Goal: Task Accomplishment & Management: Use online tool/utility

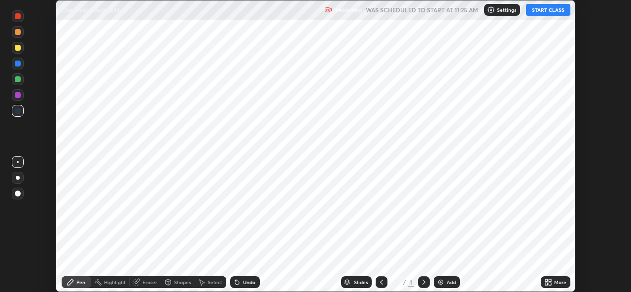
scroll to position [292, 631]
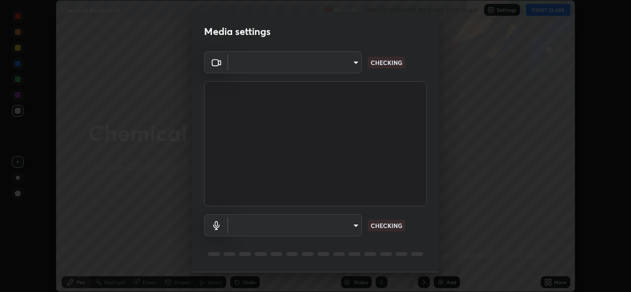
click at [352, 228] on body "Erase all Chemical Bonding-14 Recording WAS SCHEDULED TO START AT 11:25 AM Sett…" at bounding box center [315, 146] width 631 height 292
type input "8c418aeef4d3b5edea4483348ed79c6cfc111d491efea048442269b0b349be07"
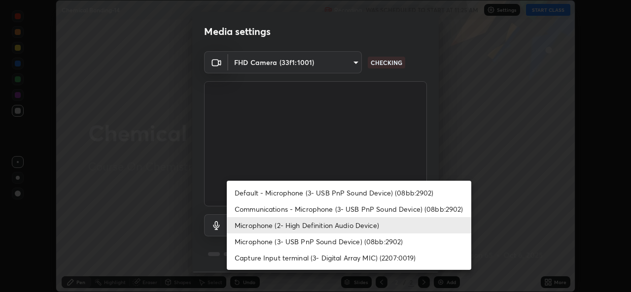
click at [317, 209] on li "Communications - Microphone (3- USB PnP Sound Device) (08bb:2902)" at bounding box center [349, 209] width 245 height 16
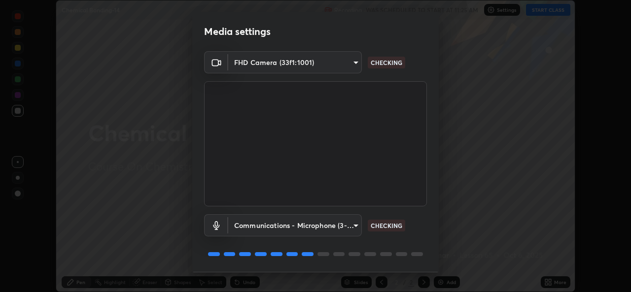
click at [350, 226] on body "Erase all Chemical Bonding-14 Recording WAS SCHEDULED TO START AT 11:25 AM Sett…" at bounding box center [315, 146] width 631 height 292
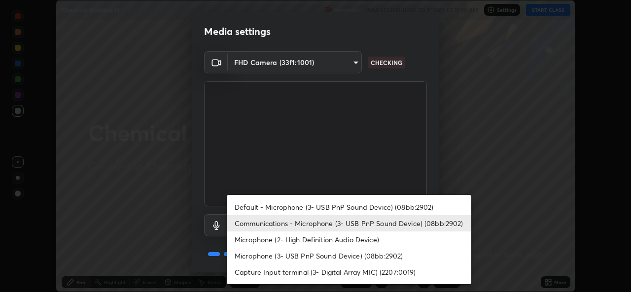
click at [328, 241] on li "Microphone (2- High Definition Audio Device)" at bounding box center [349, 240] width 245 height 16
type input "edb9b2b923e2e95d4b922bc063ce739172066975ce991596ad203c88d52e4082"
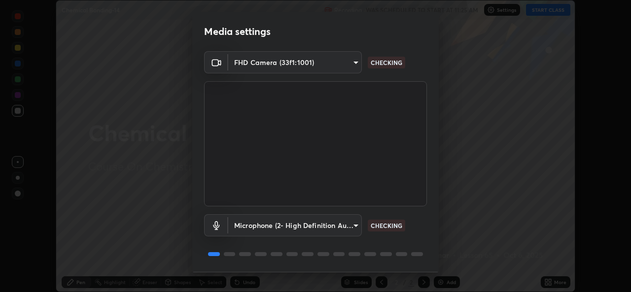
scroll to position [31, 0]
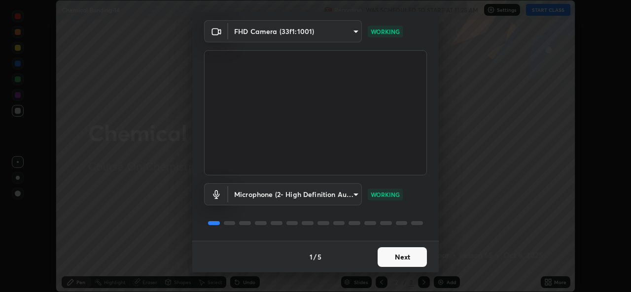
click at [406, 262] on button "Next" at bounding box center [402, 258] width 49 height 20
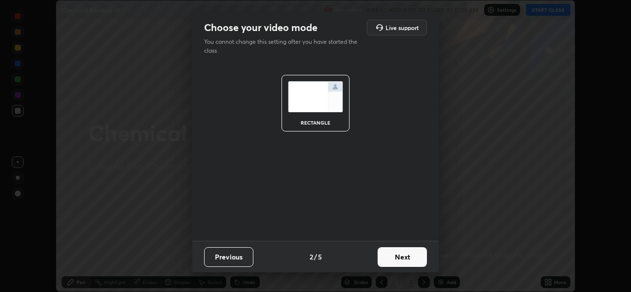
scroll to position [0, 0]
click at [413, 264] on button "Next" at bounding box center [402, 258] width 49 height 20
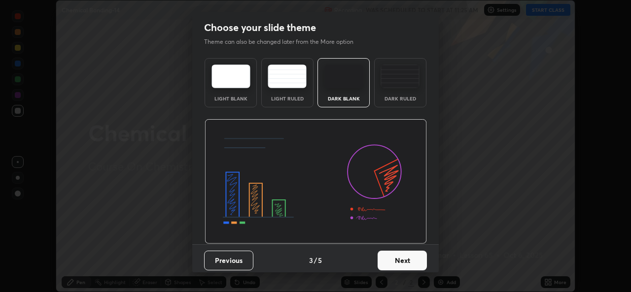
click at [416, 261] on button "Next" at bounding box center [402, 261] width 49 height 20
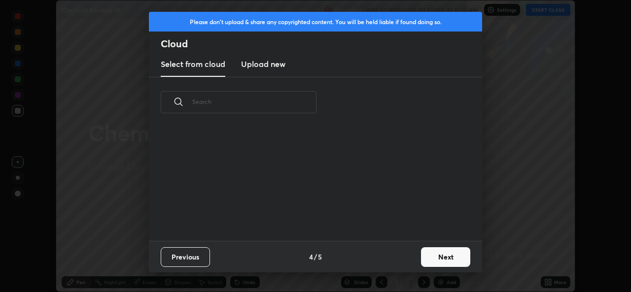
click at [422, 260] on button "Next" at bounding box center [445, 258] width 49 height 20
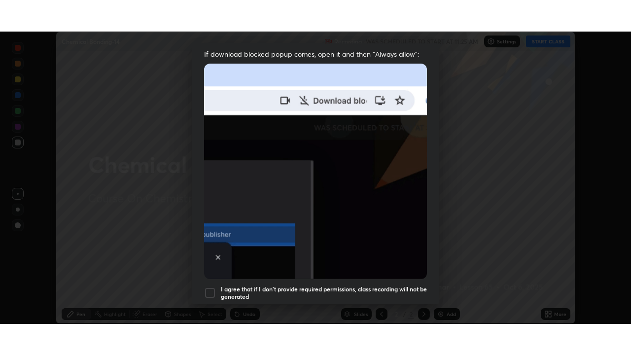
scroll to position [232, 0]
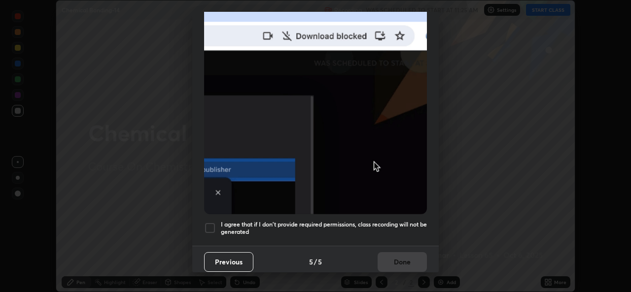
click at [389, 224] on h5 "I agree that if I don't provide required permissions, class recording will not …" at bounding box center [324, 228] width 206 height 15
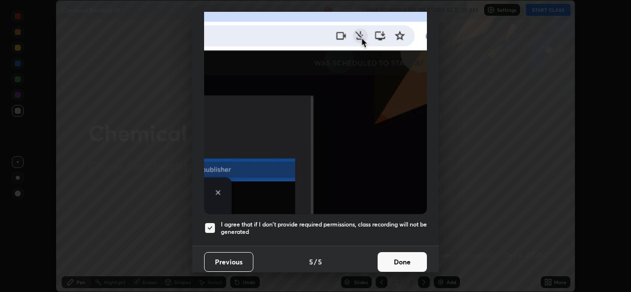
click at [400, 257] on button "Done" at bounding box center [402, 262] width 49 height 20
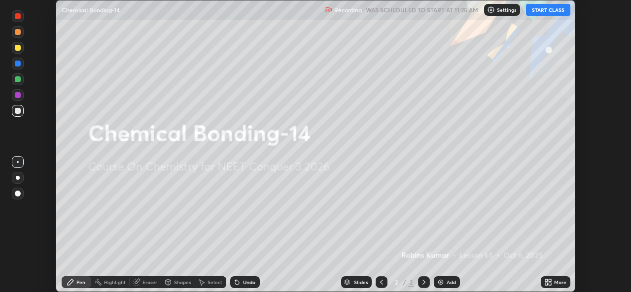
click at [547, 282] on icon at bounding box center [546, 281] width 2 height 2
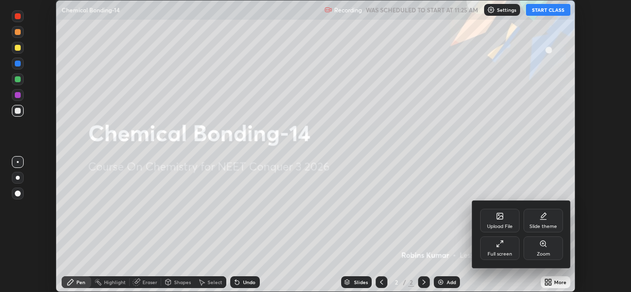
click at [502, 250] on div "Full screen" at bounding box center [499, 249] width 39 height 24
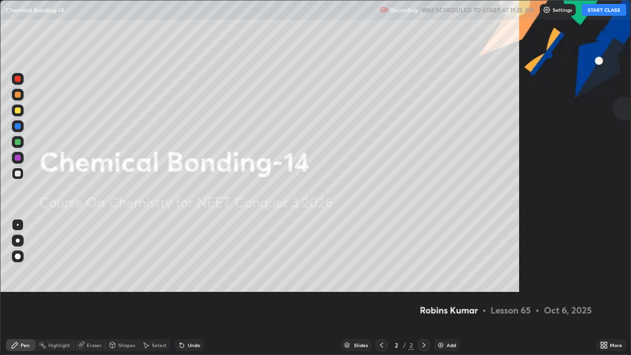
scroll to position [355, 631]
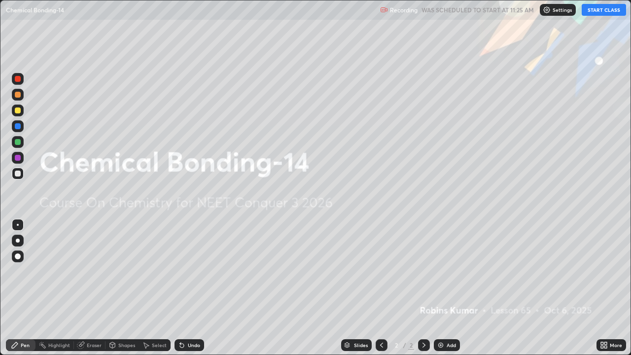
click at [602, 10] on button "START CLASS" at bounding box center [604, 10] width 44 height 12
click at [441, 292] on img at bounding box center [441, 345] width 8 height 8
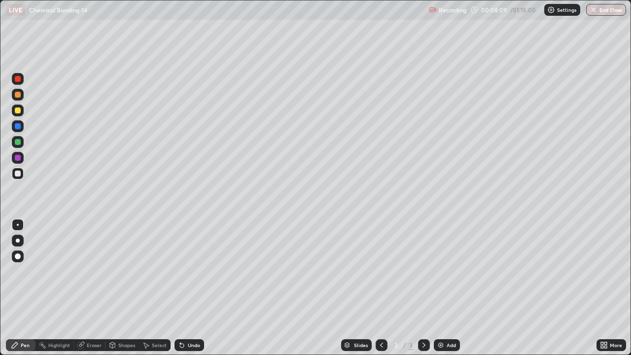
click at [443, 292] on img at bounding box center [441, 345] width 8 height 8
click at [434, 292] on div "Add" at bounding box center [447, 345] width 26 height 12
click at [437, 292] on img at bounding box center [441, 345] width 8 height 8
click at [439, 292] on img at bounding box center [441, 345] width 8 height 8
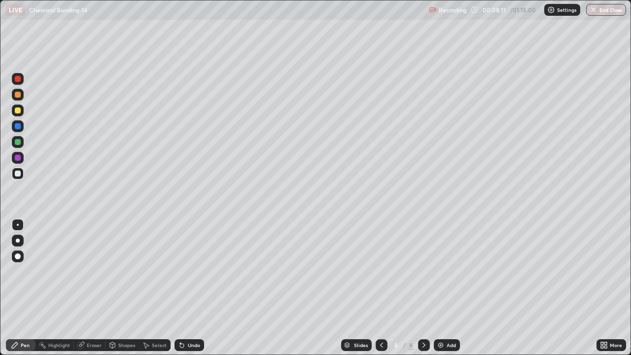
click at [439, 292] on img at bounding box center [441, 345] width 8 height 8
click at [381, 292] on icon at bounding box center [382, 345] width 8 height 8
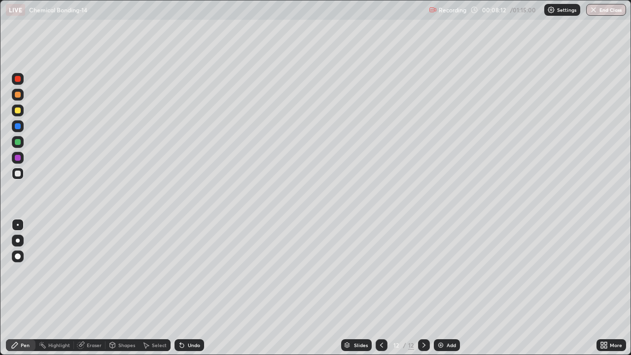
click at [381, 292] on icon at bounding box center [382, 345] width 8 height 8
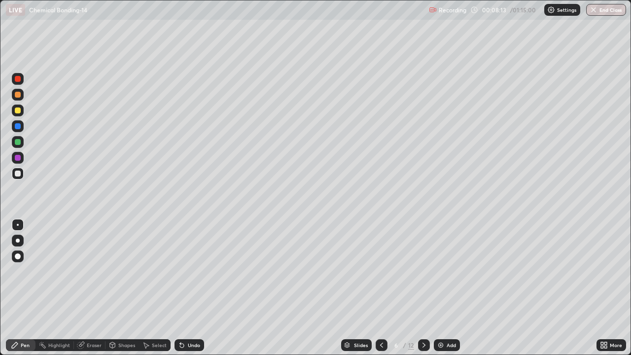
click at [381, 292] on icon at bounding box center [382, 345] width 8 height 8
click at [20, 95] on div at bounding box center [18, 95] width 6 height 6
click at [126, 292] on div "Shapes" at bounding box center [126, 345] width 17 height 5
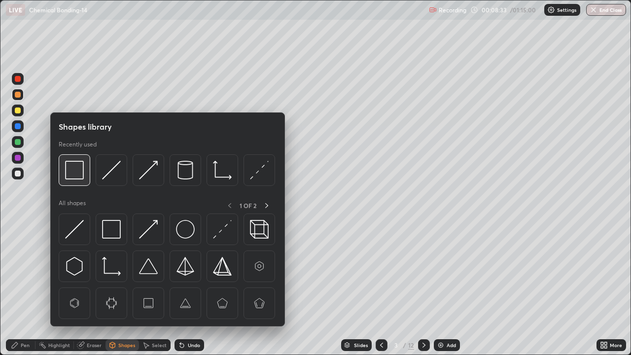
click at [73, 173] on img at bounding box center [74, 170] width 19 height 19
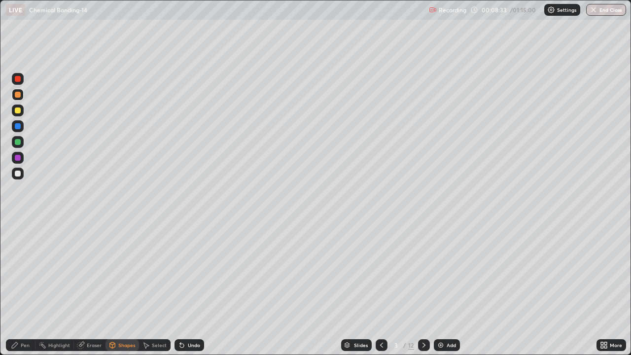
click at [20, 142] on div at bounding box center [18, 142] width 6 height 6
click at [19, 292] on div "Pen" at bounding box center [21, 345] width 30 height 12
click at [23, 94] on div at bounding box center [18, 95] width 12 height 12
click at [18, 110] on div at bounding box center [18, 111] width 6 height 6
click at [19, 173] on div at bounding box center [18, 174] width 6 height 6
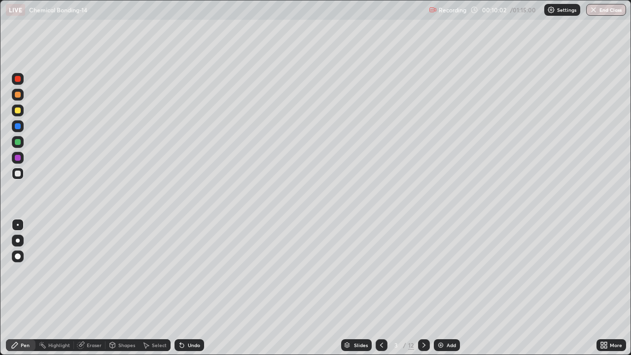
click at [19, 128] on div at bounding box center [18, 126] width 6 height 6
click at [20, 143] on div at bounding box center [18, 142] width 6 height 6
click at [19, 159] on div at bounding box center [18, 158] width 6 height 6
click at [18, 110] on div at bounding box center [18, 111] width 6 height 6
click at [19, 159] on div at bounding box center [18, 158] width 6 height 6
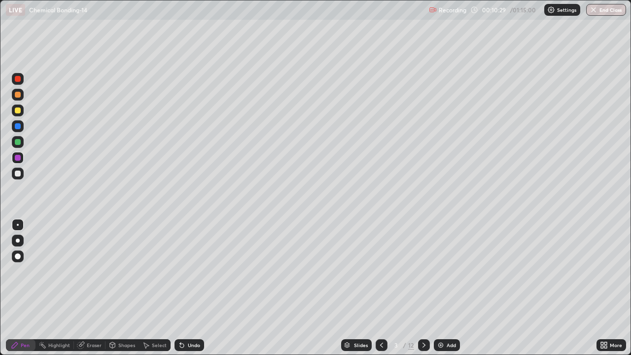
click at [17, 173] on div at bounding box center [18, 174] width 6 height 6
click at [17, 142] on div at bounding box center [18, 142] width 6 height 6
click at [17, 173] on div at bounding box center [18, 174] width 6 height 6
click at [17, 112] on div at bounding box center [18, 111] width 6 height 6
click at [90, 292] on div "Eraser" at bounding box center [94, 345] width 15 height 5
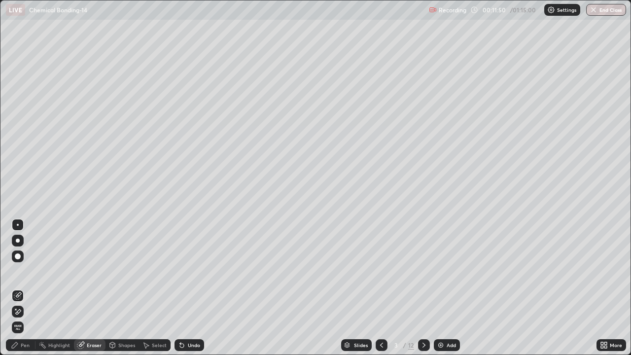
click at [20, 292] on div at bounding box center [18, 312] width 12 height 16
click at [21, 292] on div "Pen" at bounding box center [25, 345] width 9 height 5
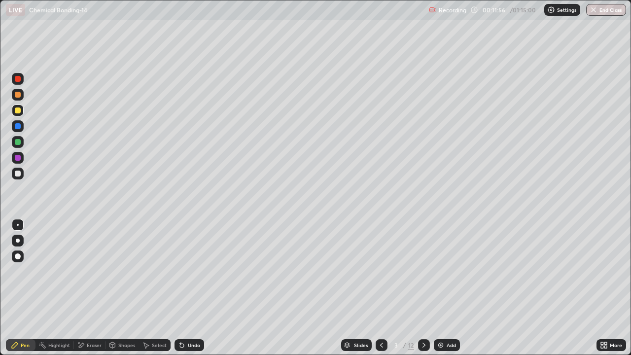
click at [23, 179] on div at bounding box center [18, 174] width 12 height 16
click at [19, 142] on div at bounding box center [18, 142] width 6 height 6
click at [19, 124] on div at bounding box center [18, 126] width 6 height 6
click at [22, 142] on div at bounding box center [18, 142] width 12 height 12
click at [20, 80] on div at bounding box center [18, 79] width 6 height 6
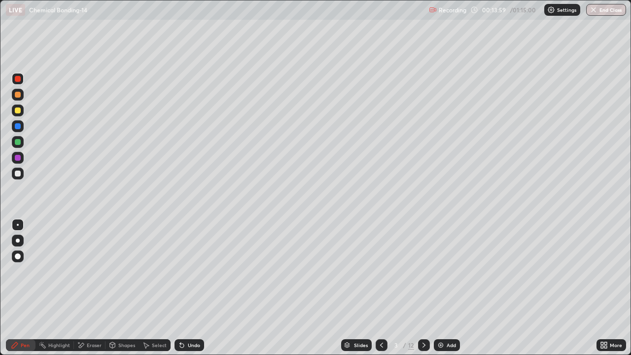
click at [20, 160] on div at bounding box center [18, 158] width 12 height 12
click at [55, 292] on div "Highlight" at bounding box center [55, 345] width 38 height 12
click at [19, 292] on icon at bounding box center [17, 311] width 5 height 5
click at [19, 142] on div at bounding box center [18, 142] width 6 height 6
click at [18, 110] on div at bounding box center [18, 111] width 6 height 6
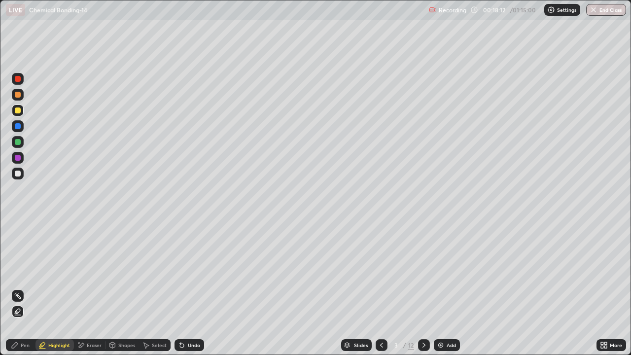
click at [190, 292] on div "Undo" at bounding box center [190, 345] width 30 height 12
click at [189, 292] on div "Undo" at bounding box center [190, 345] width 30 height 12
click at [191, 292] on div "Undo" at bounding box center [194, 345] width 12 height 5
click at [188, 292] on div "Undo" at bounding box center [194, 345] width 12 height 5
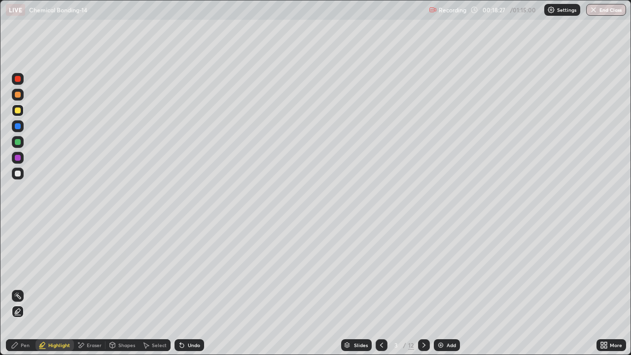
click at [188, 292] on div "Undo" at bounding box center [194, 345] width 12 height 5
click at [183, 292] on div "Undo" at bounding box center [190, 345] width 30 height 12
click at [185, 292] on div "Undo" at bounding box center [190, 345] width 30 height 12
click at [188, 292] on div "Undo" at bounding box center [194, 345] width 12 height 5
click at [185, 292] on div "Undo" at bounding box center [190, 345] width 30 height 12
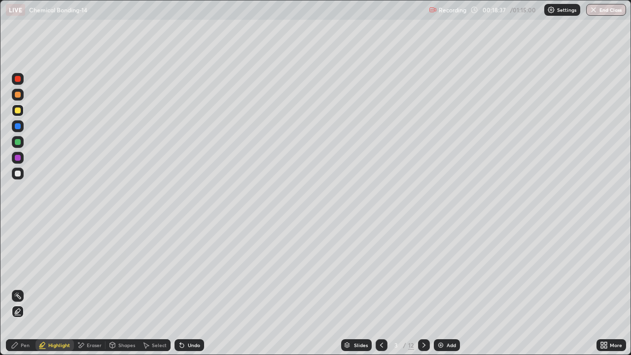
click at [183, 292] on div "Undo" at bounding box center [190, 345] width 30 height 12
click at [180, 292] on icon at bounding box center [182, 346] width 4 height 4
click at [21, 292] on div "Pen" at bounding box center [25, 345] width 9 height 5
click at [16, 163] on div at bounding box center [18, 158] width 12 height 12
click at [65, 292] on div "Highlight" at bounding box center [59, 345] width 22 height 5
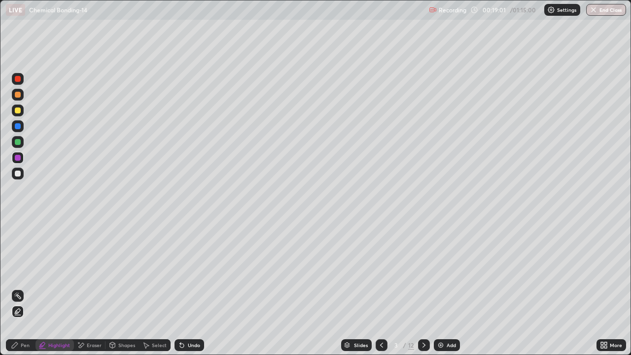
click at [19, 292] on rect at bounding box center [18, 296] width 5 height 5
click at [418, 292] on div at bounding box center [424, 345] width 12 height 20
click at [26, 292] on div "Pen" at bounding box center [25, 345] width 9 height 5
click at [19, 92] on div at bounding box center [18, 95] width 6 height 6
click at [20, 175] on div at bounding box center [18, 174] width 6 height 6
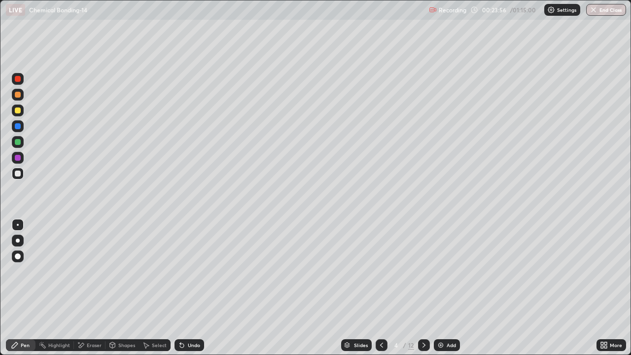
click at [19, 95] on div at bounding box center [18, 95] width 6 height 6
click at [20, 173] on div at bounding box center [18, 174] width 6 height 6
click at [191, 292] on div "Undo" at bounding box center [194, 345] width 12 height 5
click at [190, 292] on div "Undo" at bounding box center [190, 345] width 30 height 12
click at [185, 292] on div "Undo" at bounding box center [190, 345] width 30 height 12
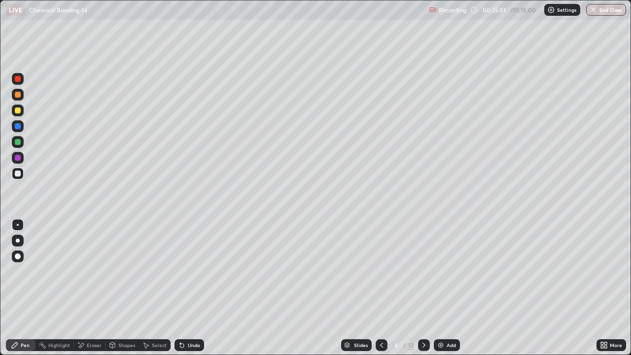
click at [20, 95] on div at bounding box center [18, 95] width 6 height 6
click at [19, 110] on div at bounding box center [18, 111] width 6 height 6
click at [20, 124] on div at bounding box center [18, 126] width 6 height 6
click at [20, 108] on div at bounding box center [18, 111] width 12 height 12
click at [22, 77] on div at bounding box center [18, 79] width 12 height 12
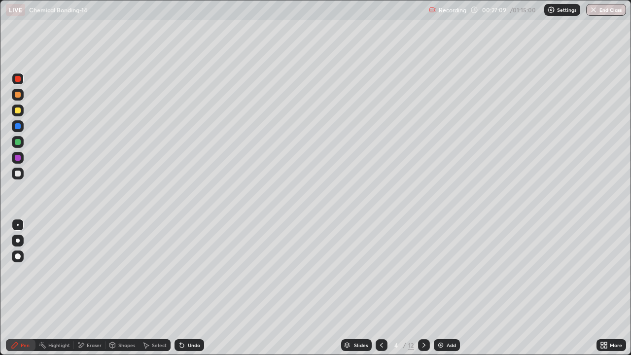
click at [22, 110] on div at bounding box center [18, 111] width 12 height 12
click at [18, 142] on div at bounding box center [18, 142] width 6 height 6
click at [188, 292] on div "Undo" at bounding box center [190, 345] width 30 height 12
click at [21, 83] on div at bounding box center [18, 79] width 12 height 12
click at [22, 110] on div at bounding box center [18, 111] width 12 height 12
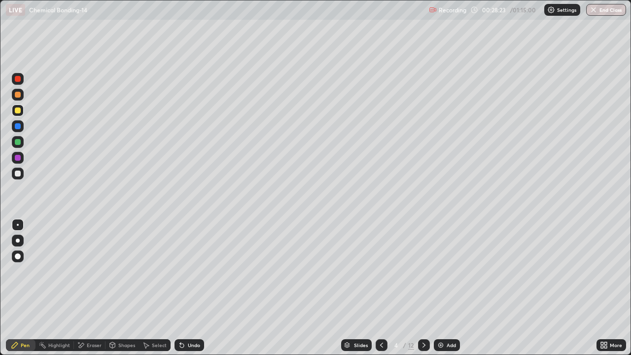
click at [23, 82] on div at bounding box center [18, 79] width 12 height 12
click at [58, 292] on div "Highlight" at bounding box center [59, 345] width 22 height 5
click at [18, 144] on div at bounding box center [18, 142] width 6 height 6
click at [421, 292] on div at bounding box center [424, 345] width 12 height 12
click at [22, 292] on div "Pen" at bounding box center [25, 345] width 9 height 5
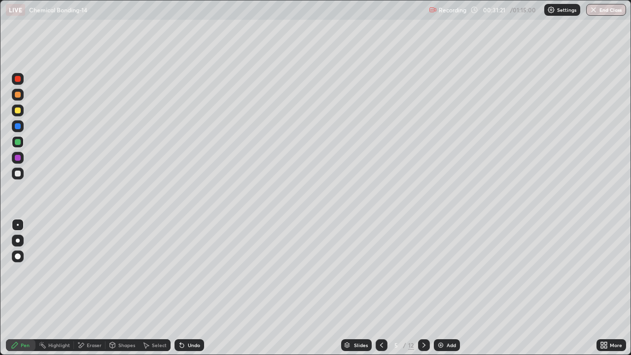
click at [19, 96] on div at bounding box center [18, 95] width 6 height 6
click at [180, 292] on div "Undo" at bounding box center [190, 345] width 30 height 12
click at [382, 292] on icon at bounding box center [382, 345] width 8 height 8
click at [20, 160] on div at bounding box center [18, 158] width 6 height 6
click at [61, 292] on div "Highlight" at bounding box center [59, 345] width 22 height 5
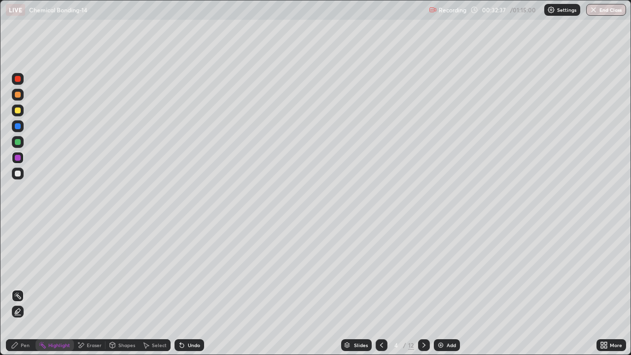
click at [423, 292] on icon at bounding box center [424, 345] width 8 height 8
click at [22, 292] on div "Pen" at bounding box center [25, 345] width 9 height 5
click at [18, 129] on div at bounding box center [18, 126] width 6 height 6
click at [19, 144] on div at bounding box center [18, 142] width 6 height 6
click at [376, 292] on div at bounding box center [382, 345] width 12 height 12
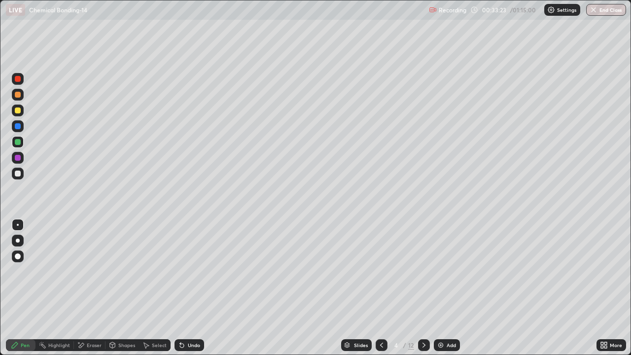
click at [423, 292] on icon at bounding box center [424, 345] width 8 height 8
click at [418, 292] on div at bounding box center [424, 345] width 12 height 12
click at [18, 93] on div at bounding box center [18, 95] width 6 height 6
click at [187, 292] on div "Undo" at bounding box center [190, 345] width 30 height 12
click at [19, 144] on div at bounding box center [18, 142] width 6 height 6
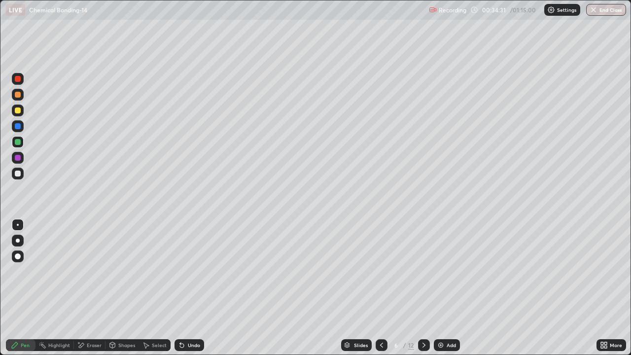
click at [19, 160] on div at bounding box center [18, 158] width 6 height 6
click at [84, 292] on icon at bounding box center [81, 345] width 8 height 8
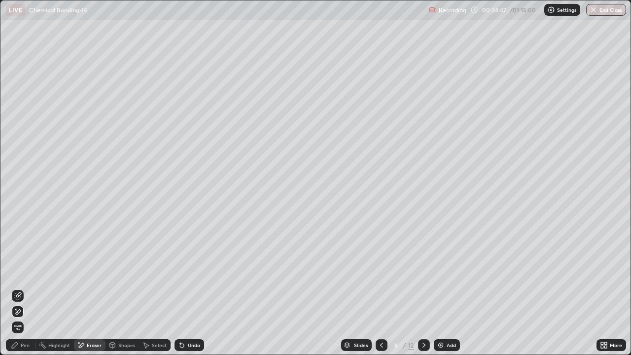
click at [20, 292] on span "Erase all" at bounding box center [17, 327] width 11 height 6
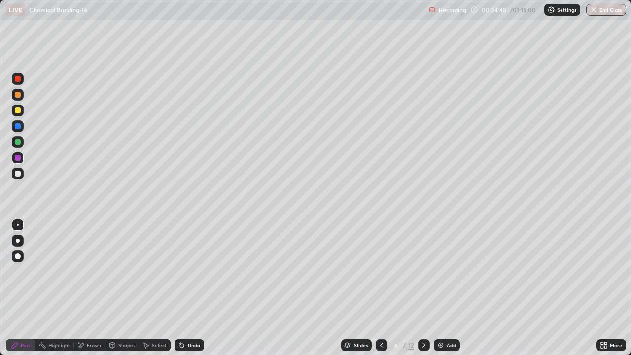
click at [380, 292] on icon at bounding box center [382, 345] width 8 height 8
click at [20, 127] on div at bounding box center [18, 126] width 6 height 6
click at [17, 159] on div at bounding box center [18, 158] width 6 height 6
click at [183, 292] on div "Undo" at bounding box center [190, 345] width 30 height 12
click at [20, 79] on div at bounding box center [18, 79] width 6 height 6
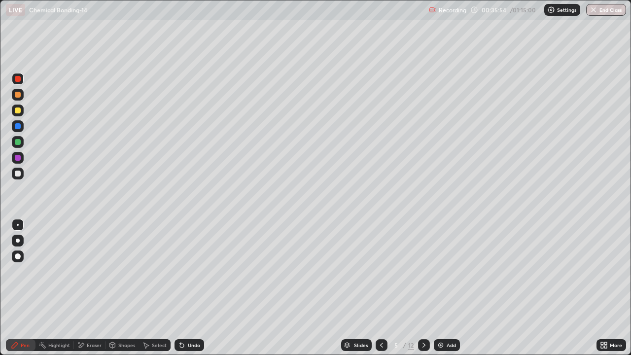
click at [18, 143] on div at bounding box center [18, 142] width 6 height 6
click at [18, 173] on div at bounding box center [18, 174] width 6 height 6
click at [18, 95] on div at bounding box center [18, 95] width 6 height 6
click at [193, 292] on div "Undo" at bounding box center [190, 345] width 30 height 12
click at [16, 160] on div at bounding box center [18, 158] width 6 height 6
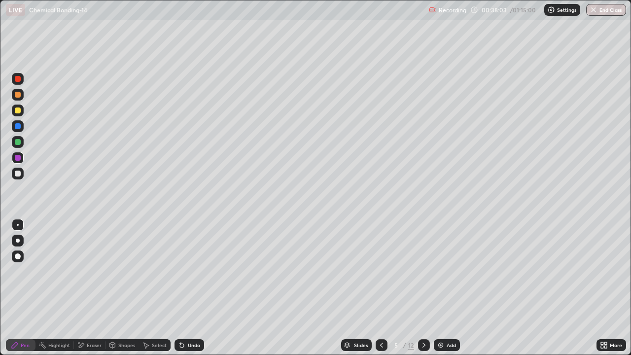
click at [20, 111] on div at bounding box center [18, 111] width 6 height 6
click at [23, 97] on div at bounding box center [18, 95] width 12 height 12
click at [18, 175] on div at bounding box center [18, 174] width 6 height 6
click at [420, 292] on icon at bounding box center [424, 345] width 8 height 8
click at [18, 93] on div at bounding box center [18, 95] width 6 height 6
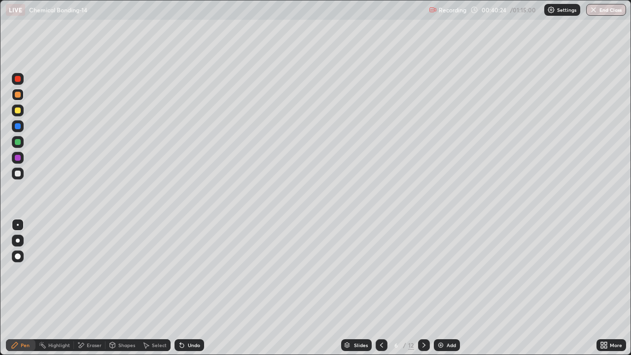
click at [381, 292] on icon at bounding box center [382, 345] width 8 height 8
click at [423, 292] on icon at bounding box center [424, 345] width 8 height 8
click at [127, 292] on div "Shapes" at bounding box center [126, 345] width 17 height 5
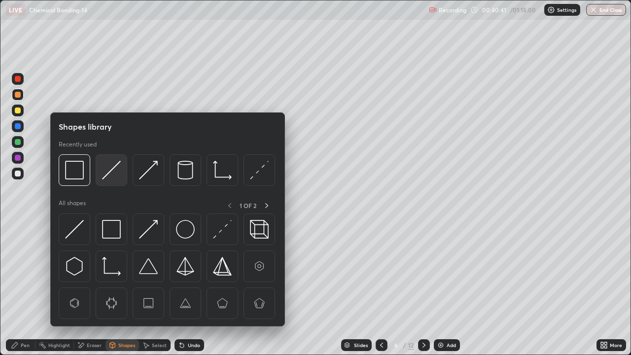
click at [106, 173] on img at bounding box center [111, 170] width 19 height 19
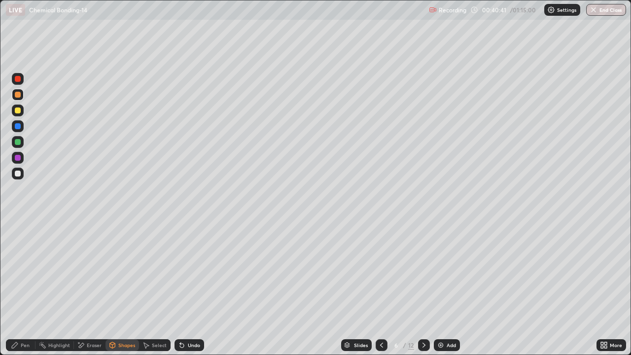
click at [19, 142] on div at bounding box center [18, 142] width 6 height 6
click at [21, 292] on div "Pen" at bounding box center [21, 345] width 30 height 12
click at [19, 174] on div at bounding box center [18, 174] width 6 height 6
click at [192, 292] on div "Undo" at bounding box center [190, 345] width 30 height 12
click at [193, 292] on div "Undo" at bounding box center [190, 345] width 30 height 12
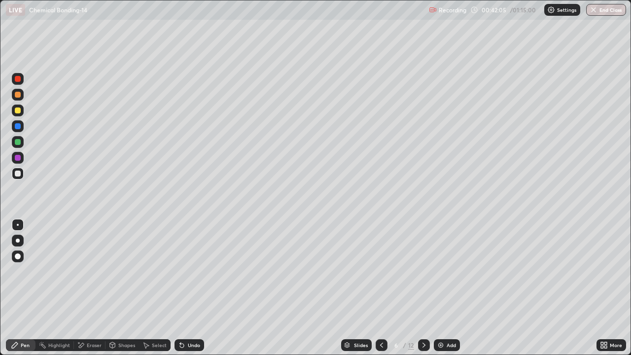
click at [195, 292] on div "Undo" at bounding box center [190, 345] width 30 height 12
click at [198, 292] on div "Undo" at bounding box center [190, 345] width 30 height 12
click at [199, 292] on div "Undo" at bounding box center [190, 345] width 30 height 12
click at [202, 292] on div "Undo" at bounding box center [190, 345] width 30 height 12
click at [202, 292] on div "Undo" at bounding box center [188, 345] width 34 height 20
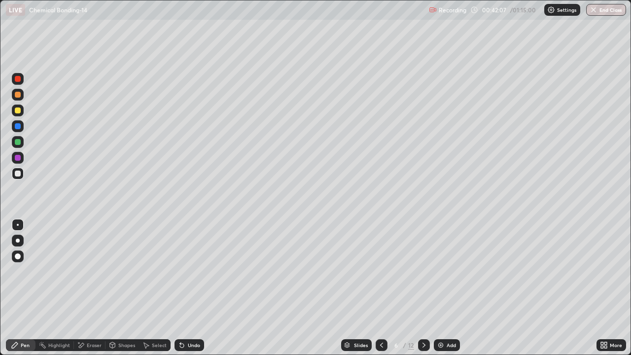
click at [202, 292] on div "Undo" at bounding box center [190, 345] width 30 height 12
click at [18, 158] on div at bounding box center [18, 158] width 6 height 6
click at [20, 77] on div at bounding box center [18, 79] width 6 height 6
click at [18, 156] on div at bounding box center [18, 158] width 6 height 6
click at [18, 110] on div at bounding box center [18, 111] width 6 height 6
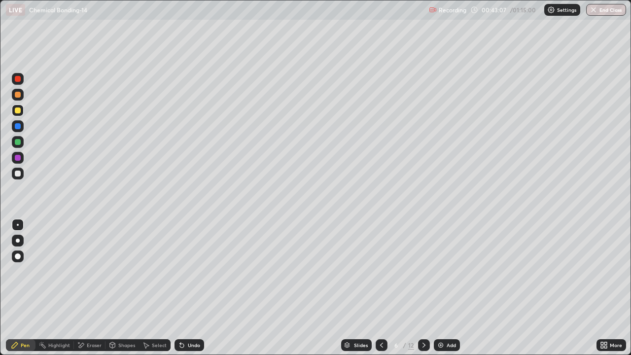
click at [19, 80] on div at bounding box center [18, 79] width 6 height 6
click at [192, 292] on div "Undo" at bounding box center [190, 345] width 30 height 12
click at [19, 111] on div at bounding box center [18, 111] width 6 height 6
click at [56, 292] on div "Highlight" at bounding box center [59, 345] width 22 height 5
click at [16, 292] on div "Pen" at bounding box center [21, 345] width 30 height 12
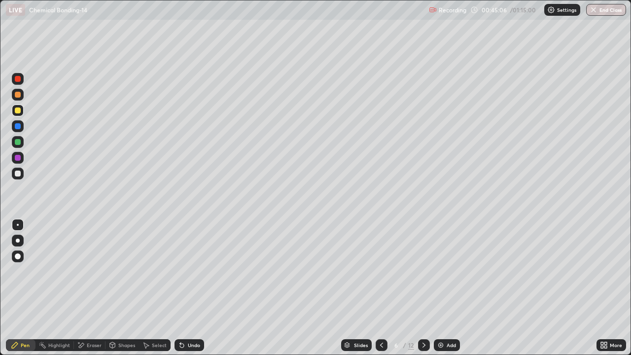
click at [18, 127] on div at bounding box center [18, 126] width 6 height 6
click at [422, 292] on icon at bounding box center [424, 345] width 8 height 8
click at [18, 95] on div at bounding box center [18, 95] width 6 height 6
click at [380, 292] on div at bounding box center [382, 345] width 12 height 20
click at [423, 292] on icon at bounding box center [424, 345] width 8 height 8
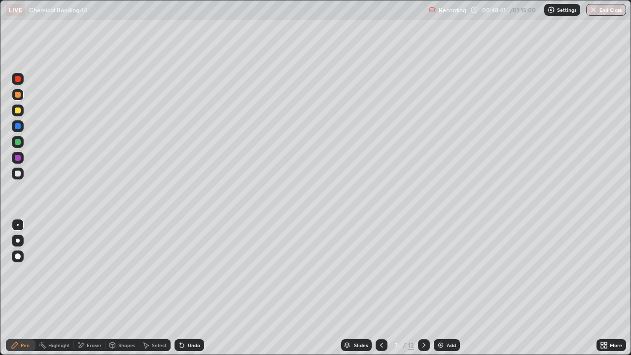
click at [127, 292] on div "Shapes" at bounding box center [126, 345] width 17 height 5
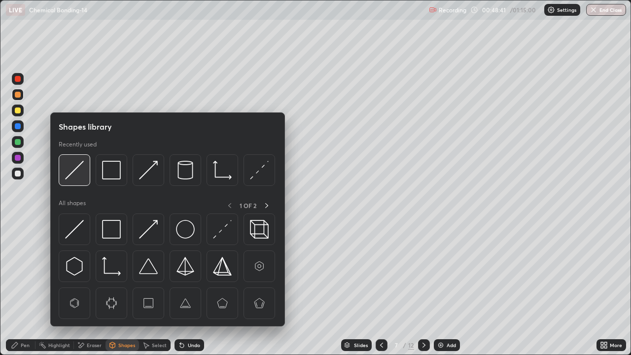
click at [77, 175] on img at bounding box center [74, 170] width 19 height 19
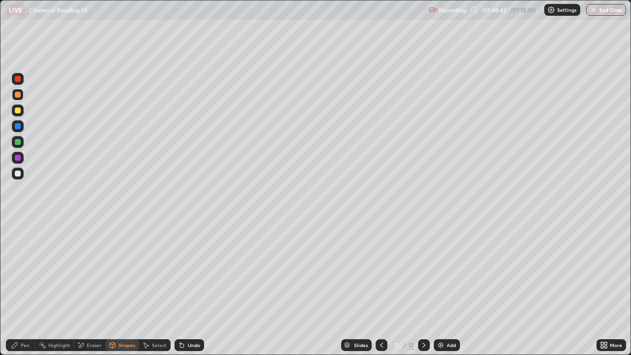
click at [17, 144] on div at bounding box center [18, 142] width 6 height 6
click at [20, 292] on div "Pen" at bounding box center [21, 345] width 30 height 12
click at [20, 112] on div at bounding box center [18, 111] width 6 height 6
click at [180, 292] on icon at bounding box center [180, 343] width 1 height 1
click at [181, 292] on div "Undo" at bounding box center [190, 345] width 30 height 12
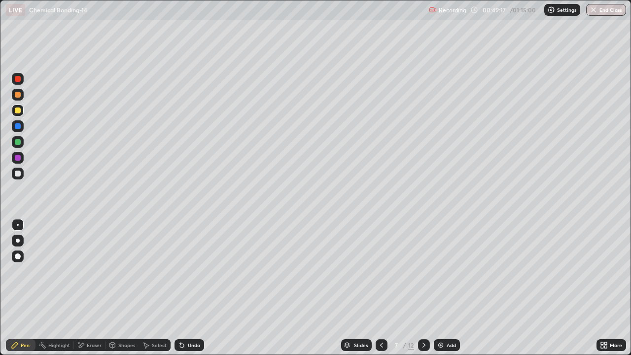
click at [181, 292] on div "Undo" at bounding box center [190, 345] width 30 height 12
click at [180, 292] on div "Undo" at bounding box center [190, 345] width 30 height 12
click at [181, 292] on icon at bounding box center [182, 345] width 8 height 8
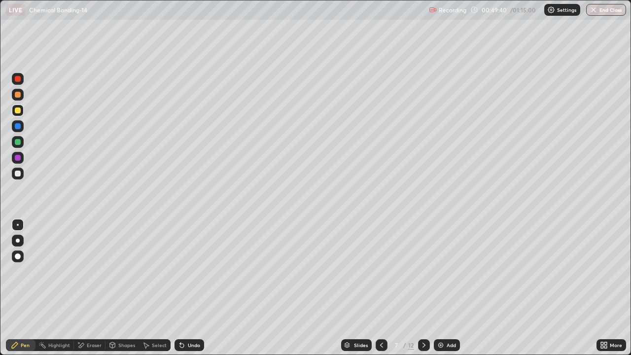
click at [18, 157] on div at bounding box center [18, 158] width 6 height 6
click at [19, 113] on div at bounding box center [18, 111] width 6 height 6
click at [20, 156] on div at bounding box center [18, 158] width 6 height 6
click at [16, 175] on div at bounding box center [18, 174] width 6 height 6
click at [181, 292] on icon at bounding box center [182, 346] width 4 height 4
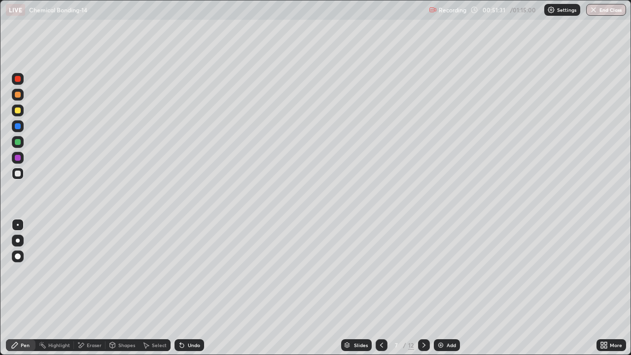
click at [194, 292] on div "Undo" at bounding box center [194, 345] width 12 height 5
click at [188, 292] on div "Undo" at bounding box center [190, 345] width 30 height 12
click at [192, 292] on div "Undo" at bounding box center [194, 345] width 12 height 5
click at [194, 292] on div "Undo" at bounding box center [194, 345] width 12 height 5
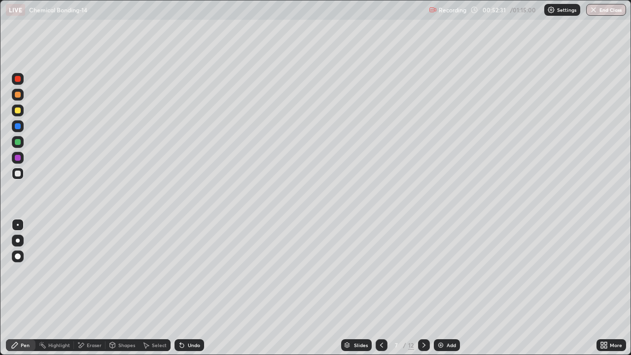
click at [17, 143] on div at bounding box center [18, 142] width 6 height 6
click at [23, 158] on div at bounding box center [18, 158] width 12 height 12
click at [63, 292] on div "Highlight" at bounding box center [55, 345] width 38 height 12
click at [19, 144] on div at bounding box center [18, 142] width 6 height 6
click at [20, 78] on div at bounding box center [18, 79] width 6 height 6
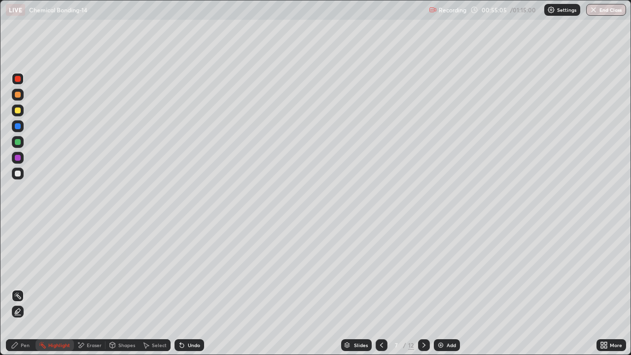
click at [381, 292] on icon at bounding box center [382, 345] width 8 height 8
click at [425, 292] on icon at bounding box center [424, 345] width 8 height 8
click at [423, 292] on icon at bounding box center [424, 345] width 8 height 8
click at [29, 292] on div "Pen" at bounding box center [21, 345] width 30 height 12
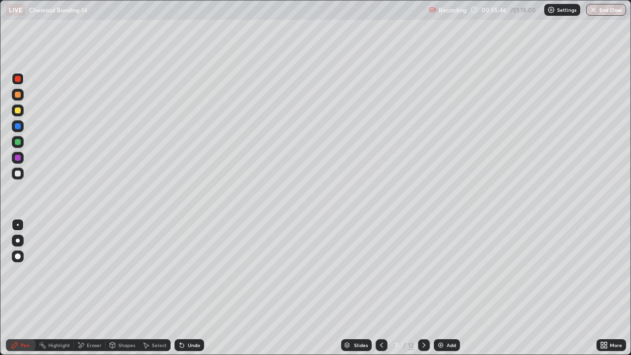
click at [19, 96] on div at bounding box center [18, 95] width 6 height 6
click at [193, 292] on div "Undo" at bounding box center [194, 345] width 12 height 5
click at [592, 12] on img "button" at bounding box center [594, 10] width 8 height 8
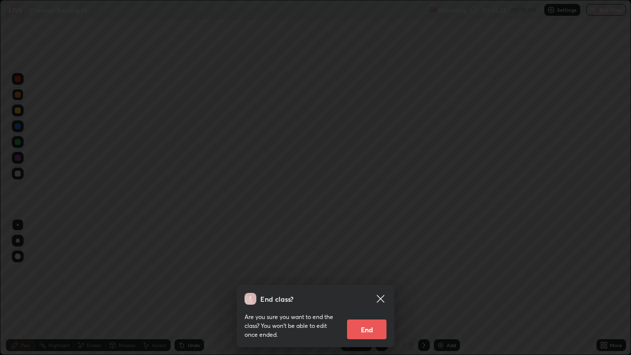
click at [377, 292] on button "End" at bounding box center [366, 330] width 39 height 20
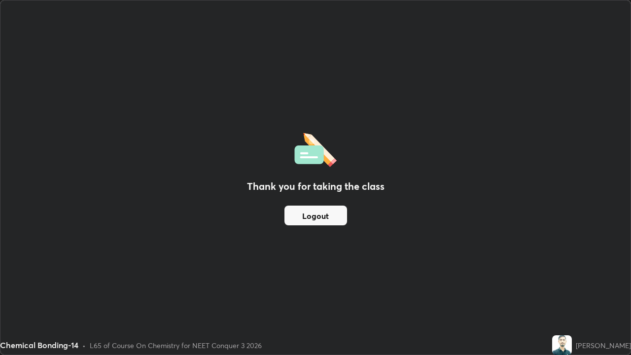
click at [316, 213] on button "Logout" at bounding box center [316, 216] width 63 height 20
